Goal: Information Seeking & Learning: Learn about a topic

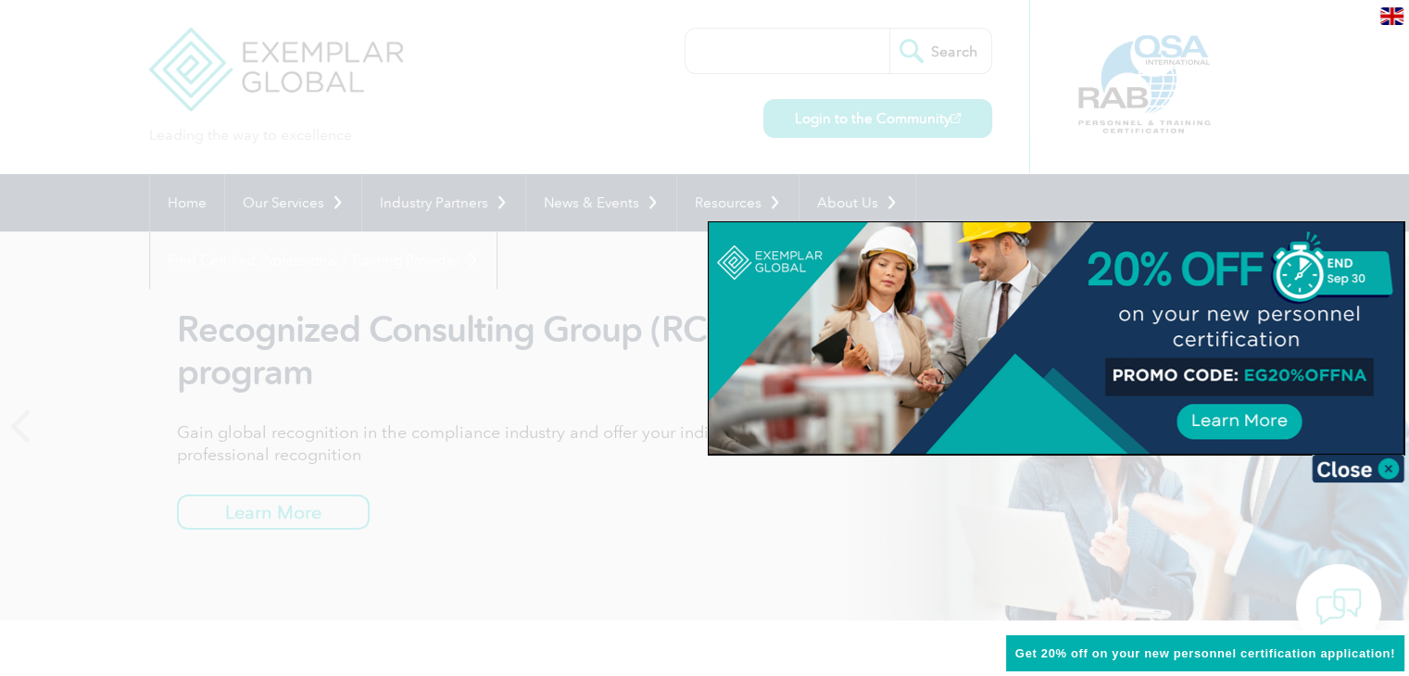
click at [535, 79] on div at bounding box center [704, 338] width 1409 height 676
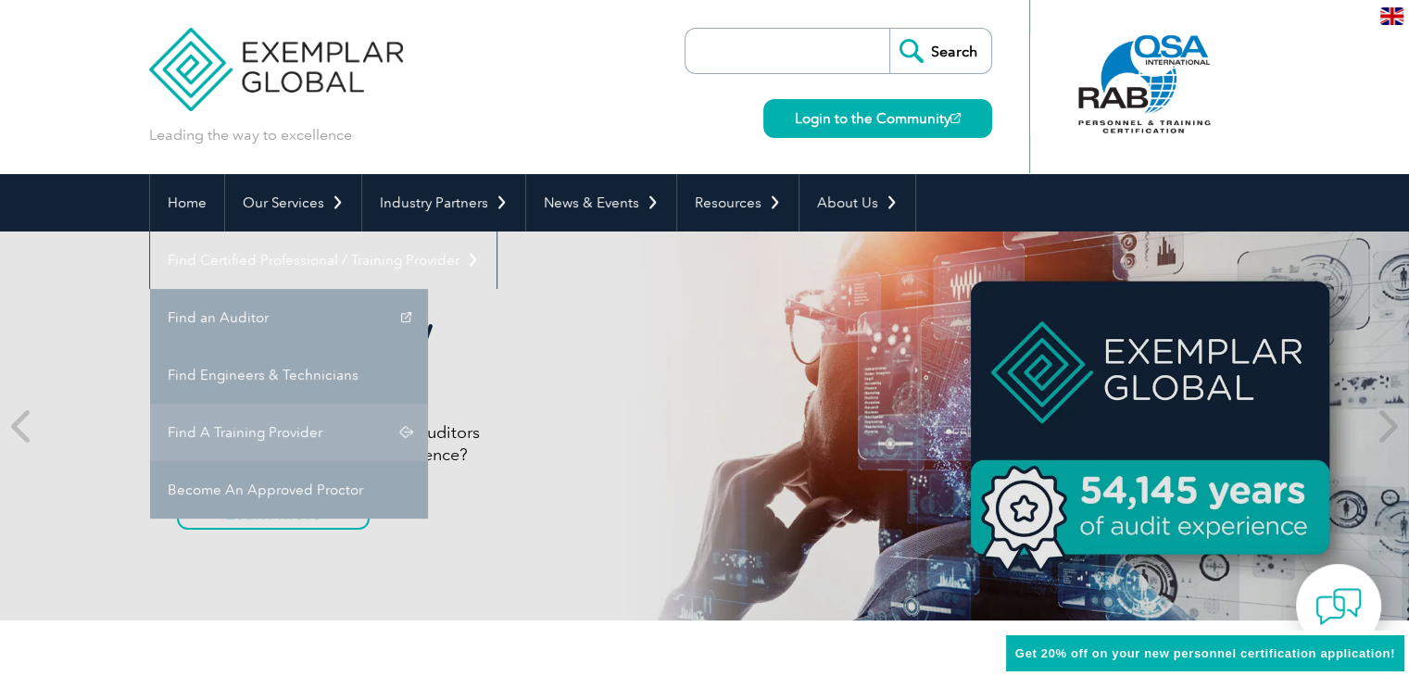
click at [428, 404] on link "Find A Training Provider" at bounding box center [289, 432] width 278 height 57
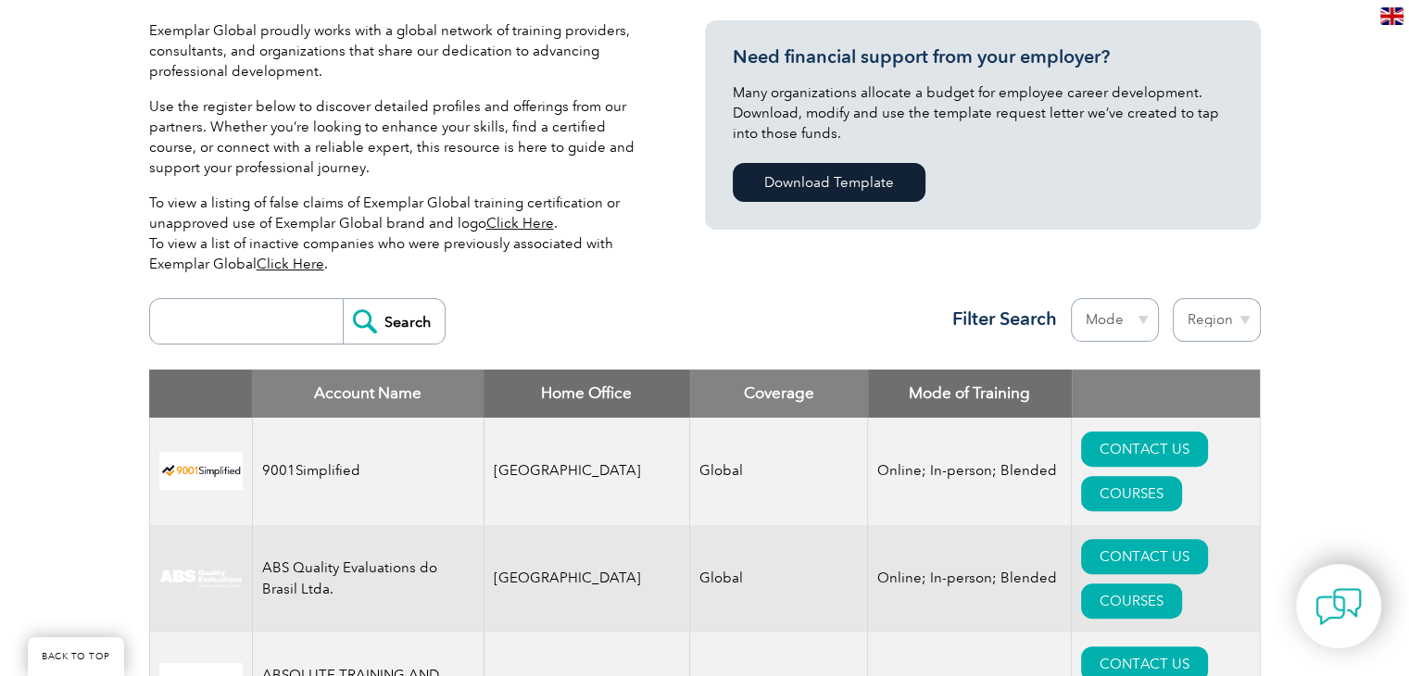
scroll to position [456, 0]
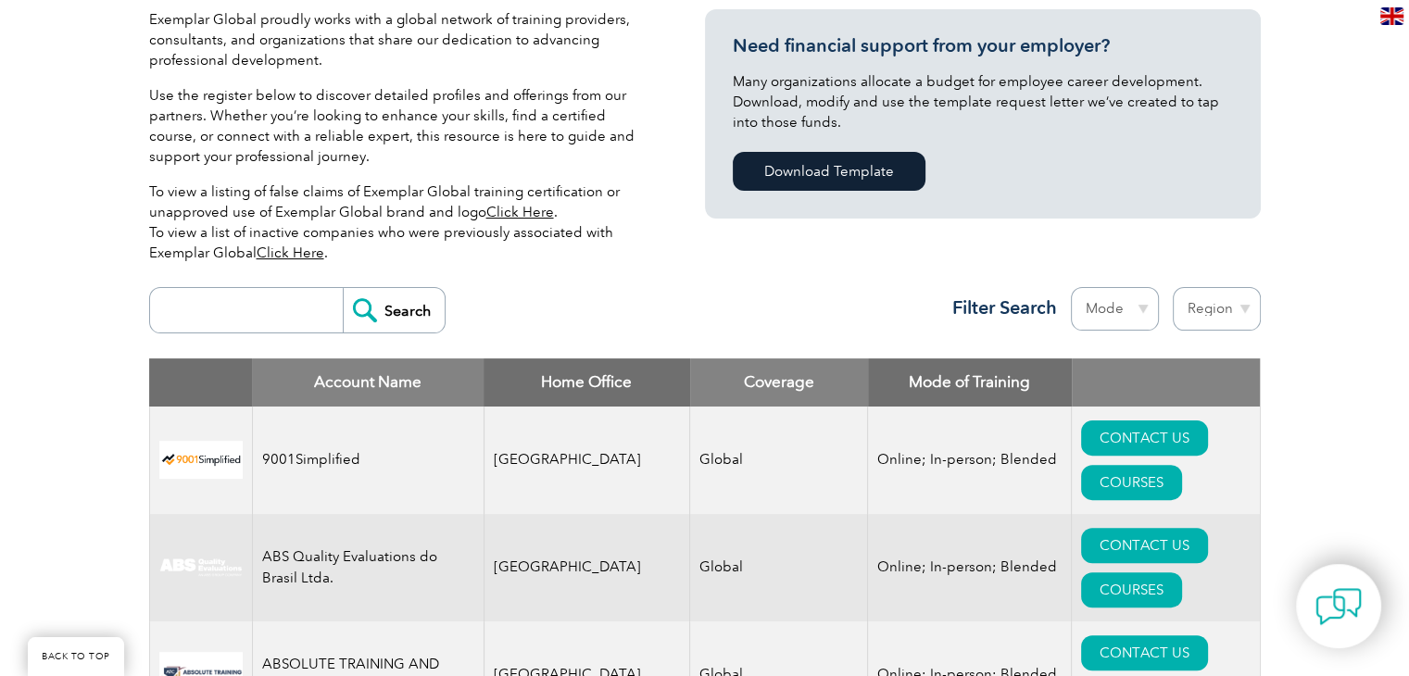
click at [1249, 302] on select "Region Australia Bahrain Bangladesh Brazil Canada Colombia Dominican Republic E…" at bounding box center [1217, 309] width 88 height 44
select select "Australia"
click at [1173, 287] on select "Region Australia Bahrain Bangladesh Brazil Canada Colombia Dominican Republic E…" at bounding box center [1217, 309] width 88 height 44
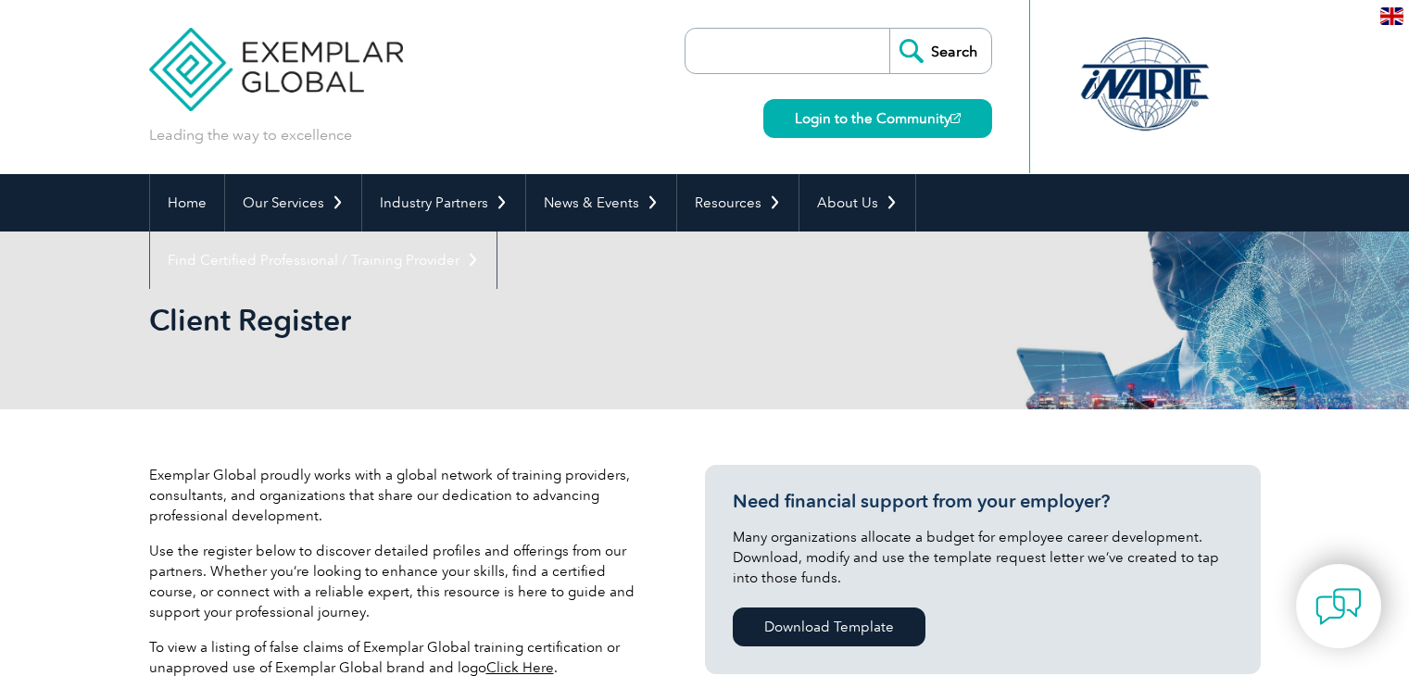
select select "[GEOGRAPHIC_DATA]"
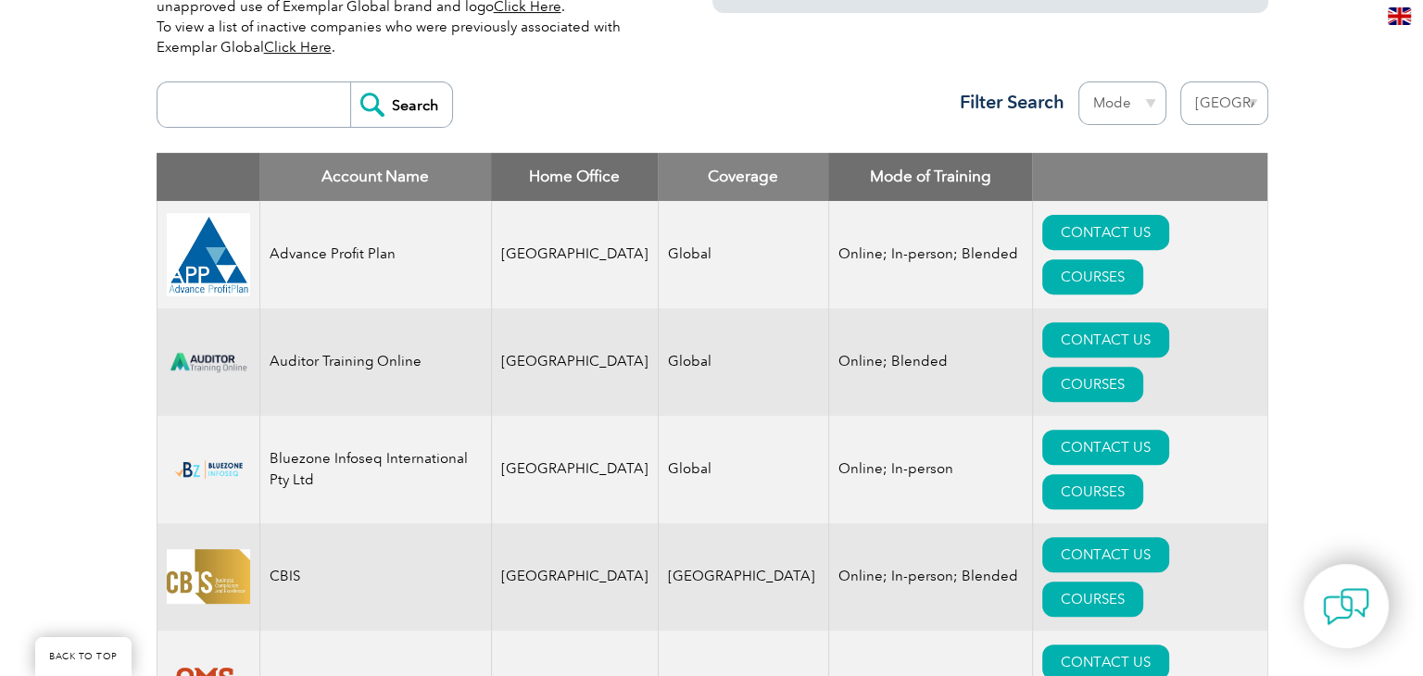
scroll to position [672, 0]
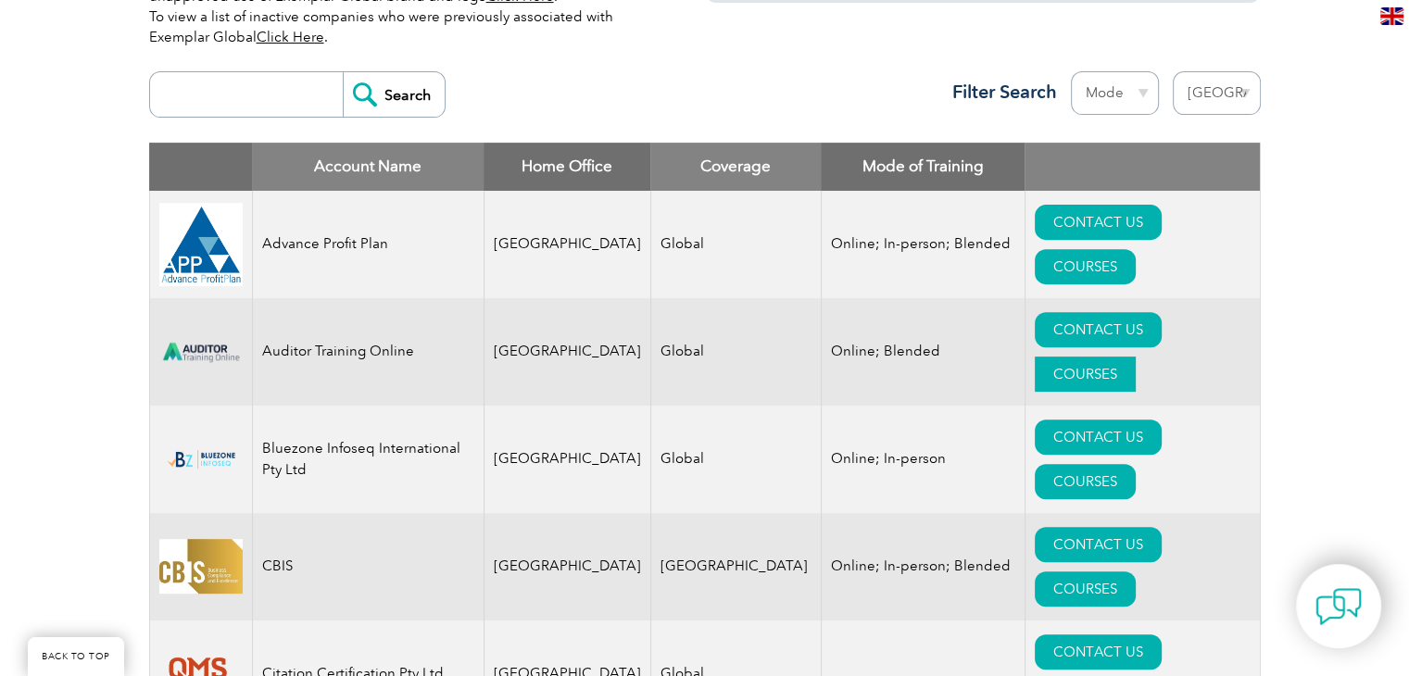
click at [1136, 357] on link "COURSES" at bounding box center [1085, 374] width 101 height 35
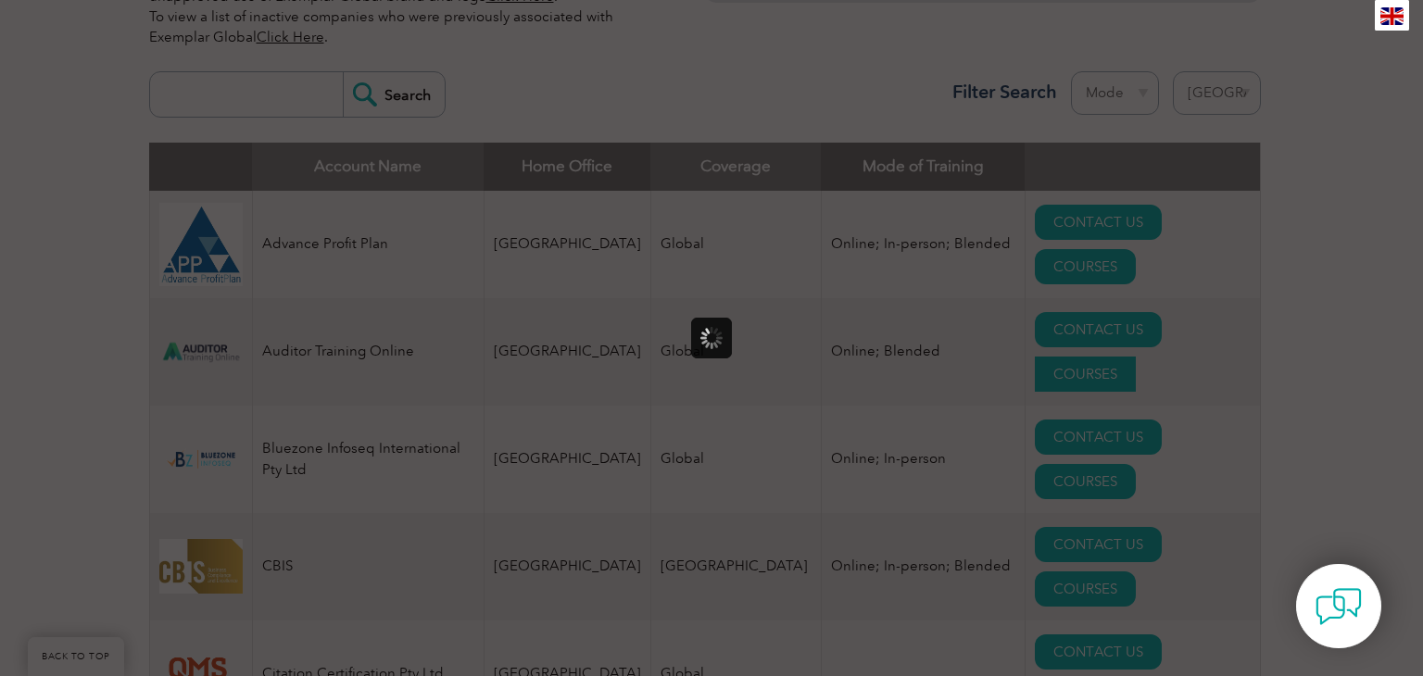
scroll to position [0, 0]
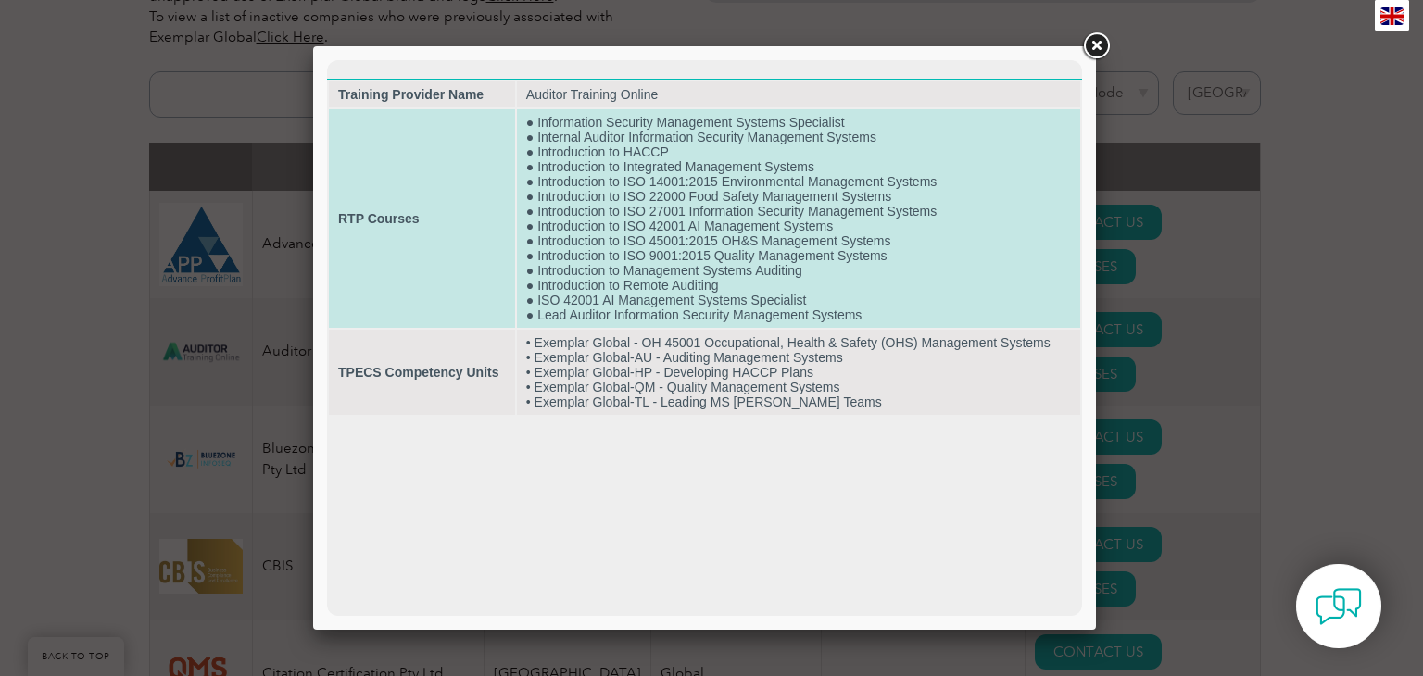
click at [488, 183] on td "RTP Courses" at bounding box center [422, 218] width 186 height 219
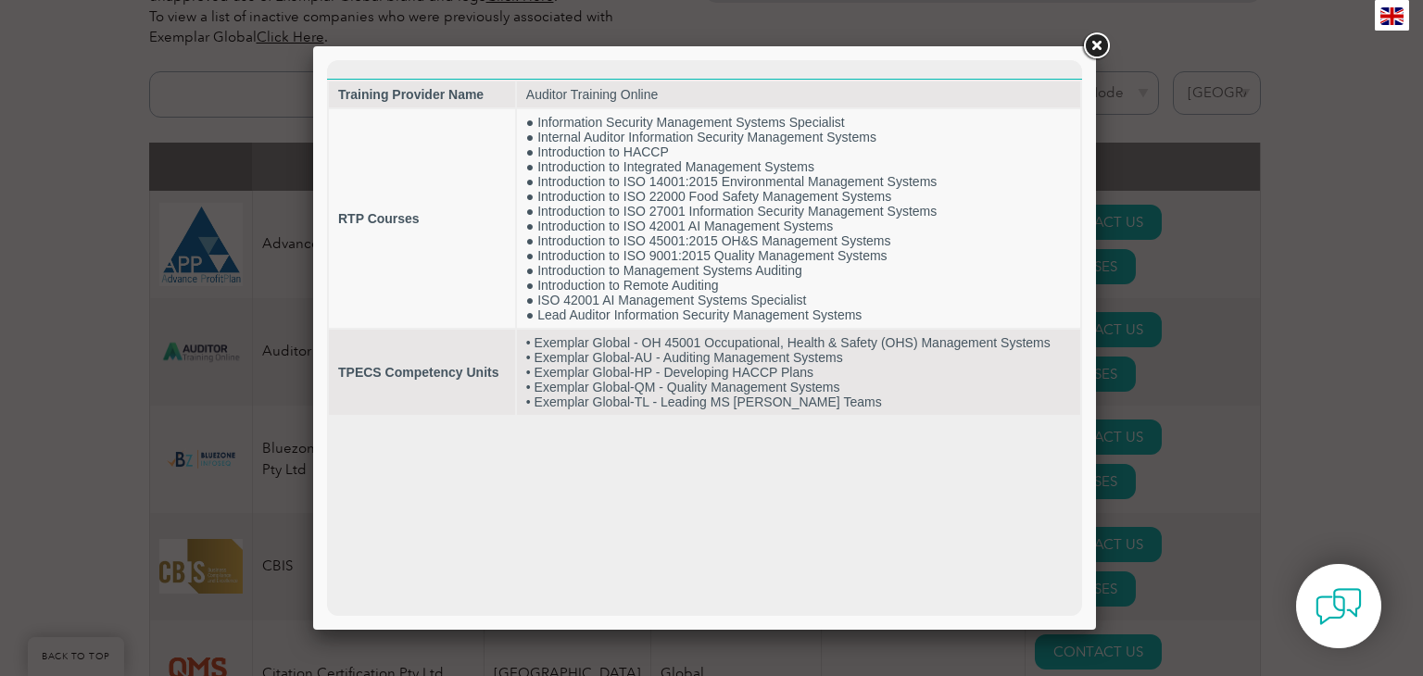
click at [1094, 49] on link at bounding box center [1095, 46] width 33 height 33
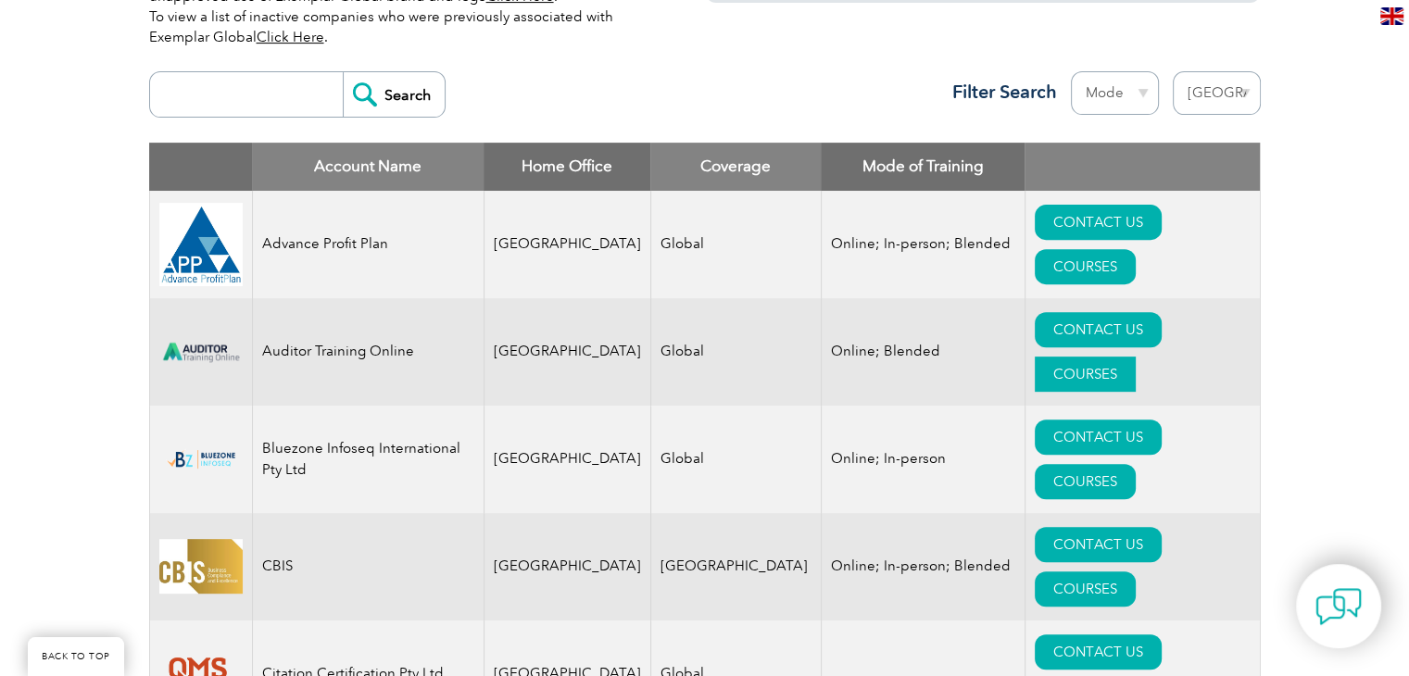
click at [1136, 357] on link "COURSES" at bounding box center [1085, 374] width 101 height 35
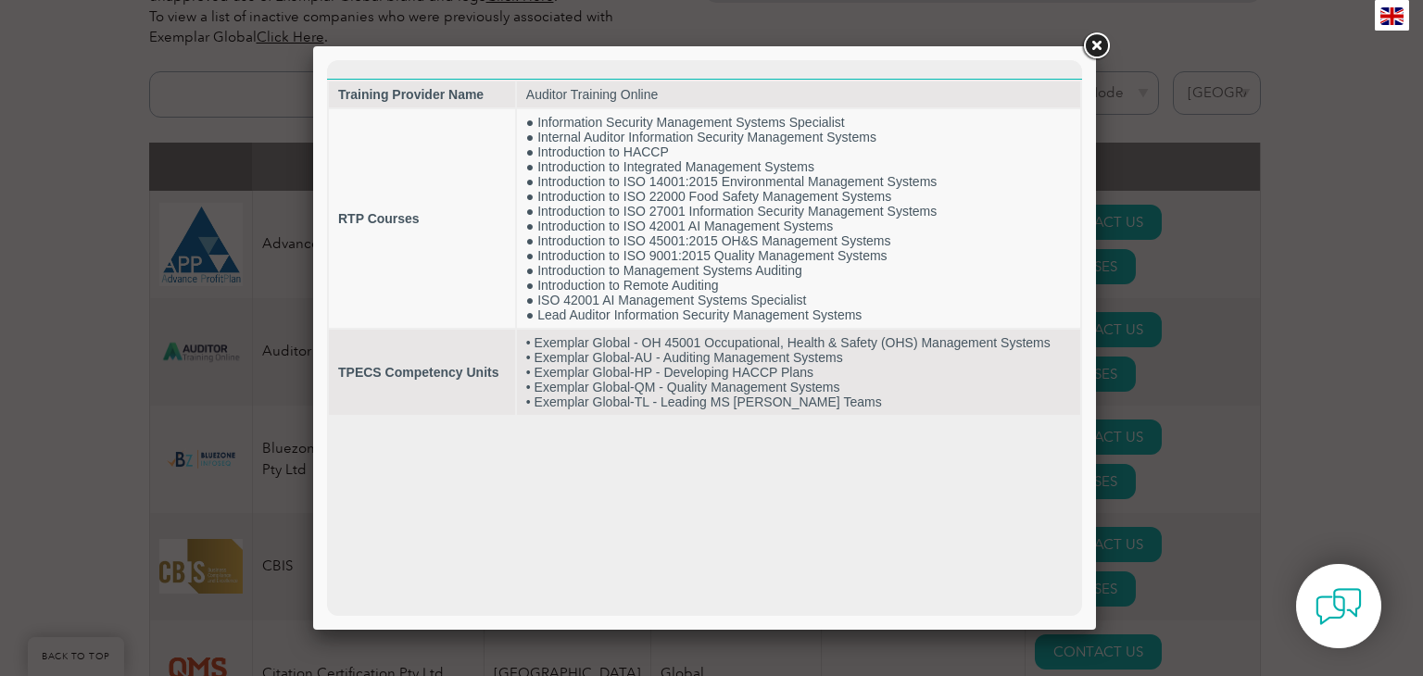
click at [1099, 39] on link at bounding box center [1095, 46] width 33 height 33
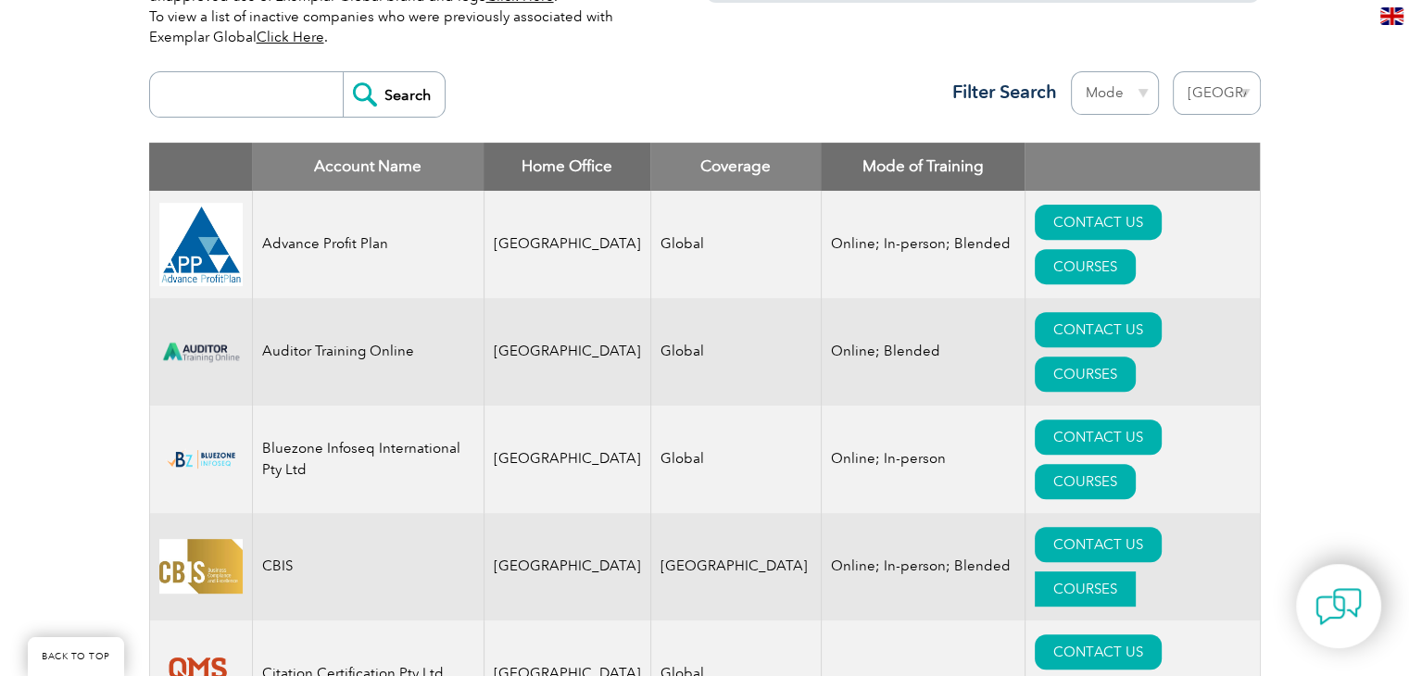
click at [1136, 572] on link "COURSES" at bounding box center [1085, 589] width 101 height 35
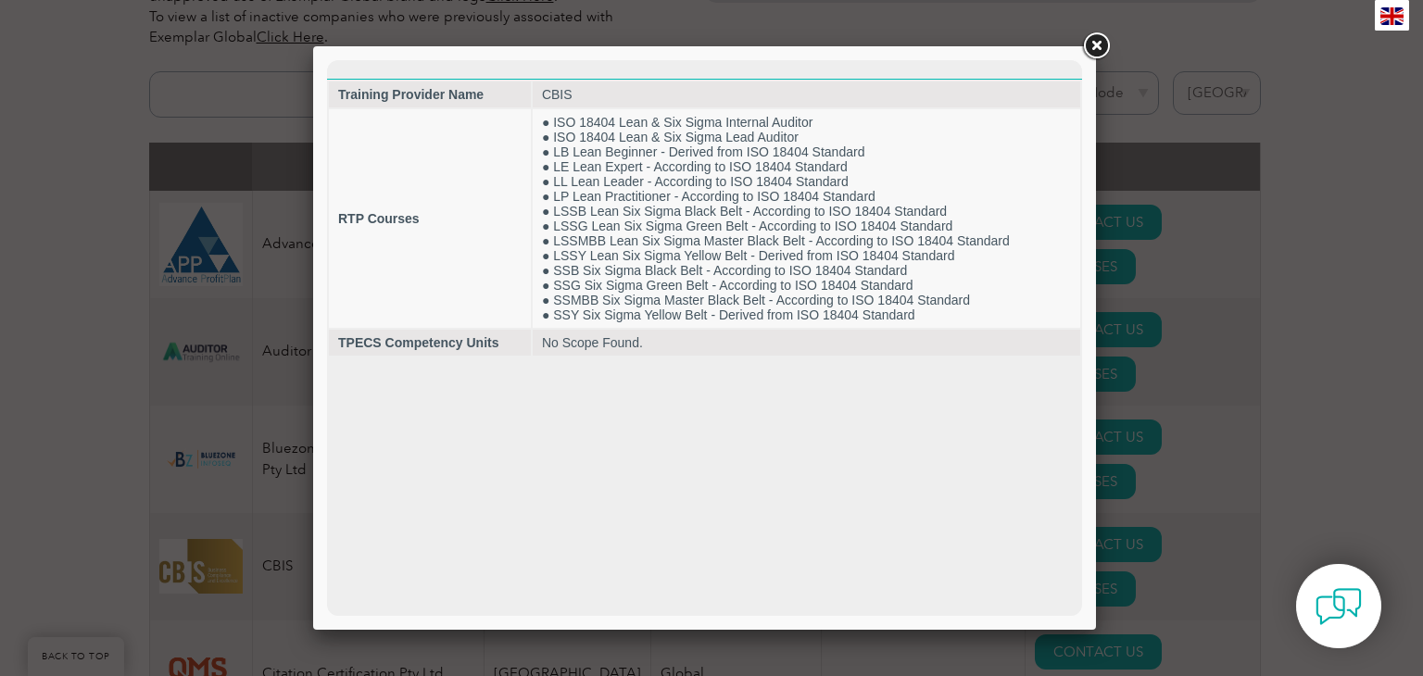
click at [1093, 43] on link at bounding box center [1095, 46] width 33 height 33
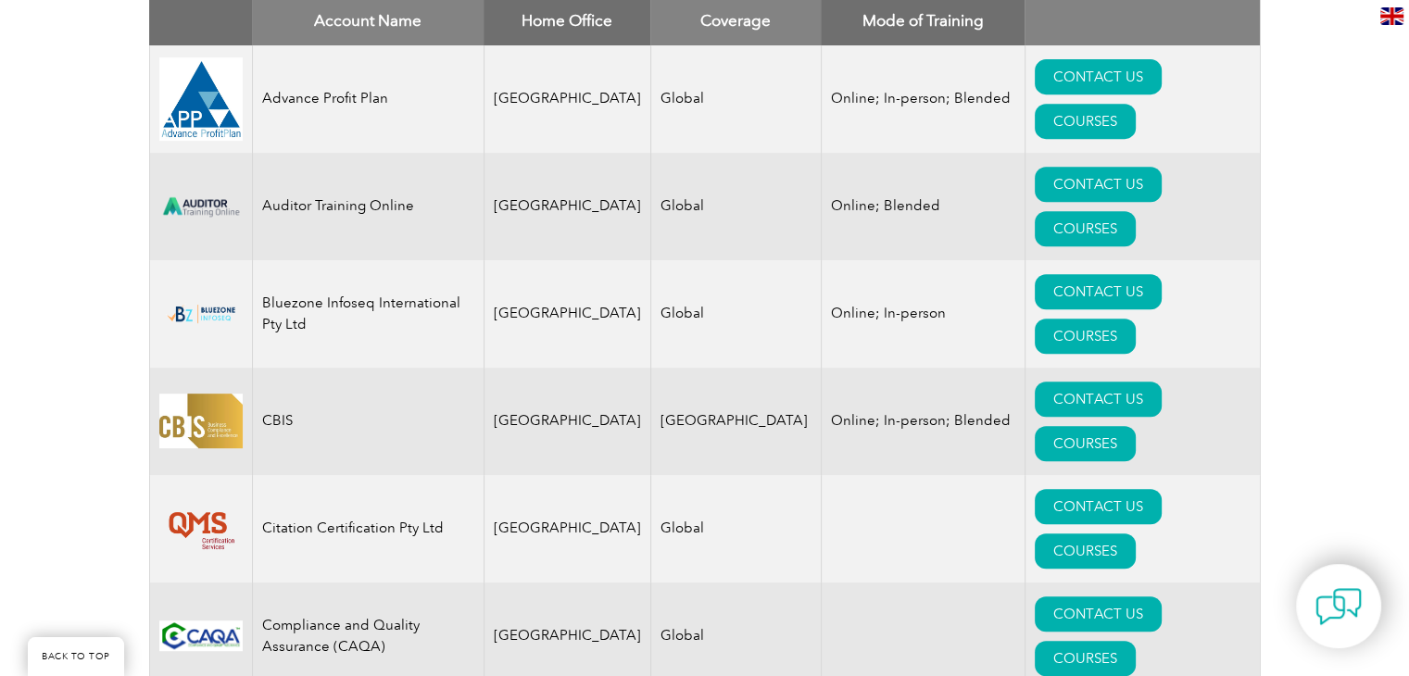
scroll to position [811, 0]
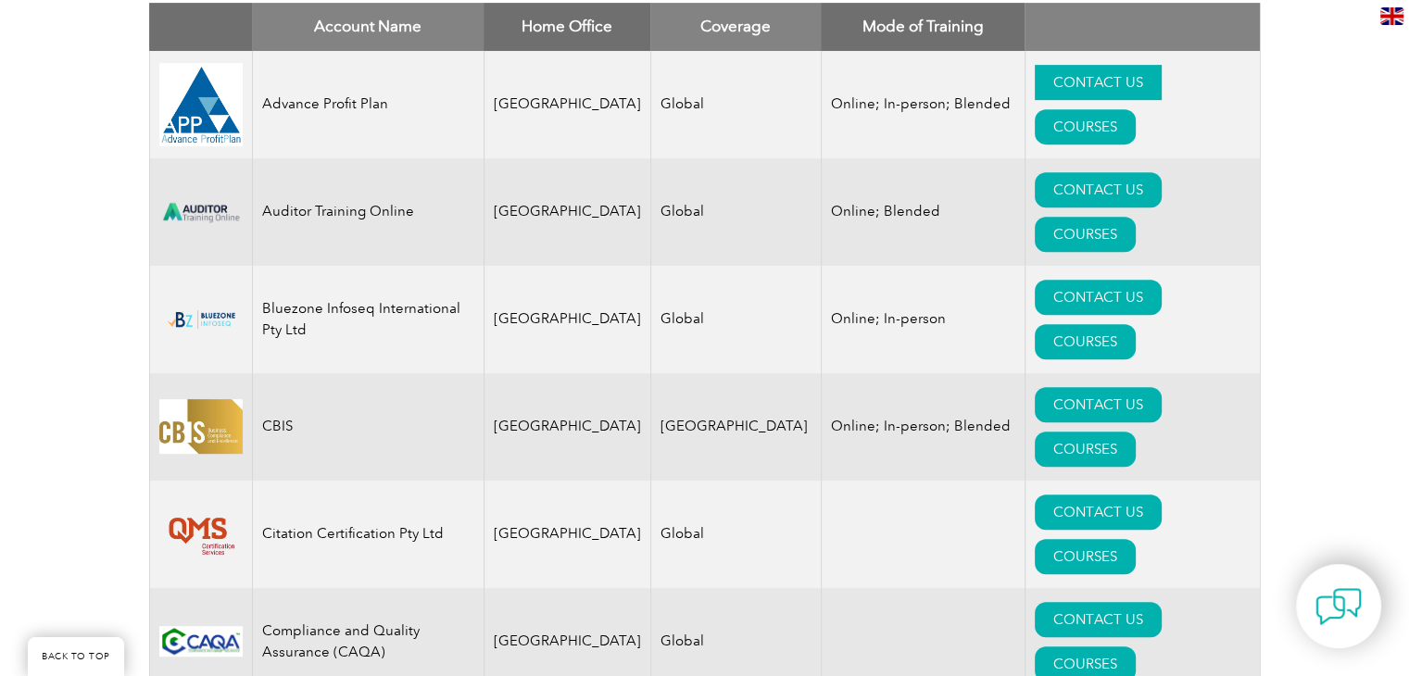
click at [1035, 93] on link "CONTACT US" at bounding box center [1098, 82] width 127 height 35
click at [1035, 177] on link "CONTACT US" at bounding box center [1098, 189] width 127 height 35
